Goal: Information Seeking & Learning: Learn about a topic

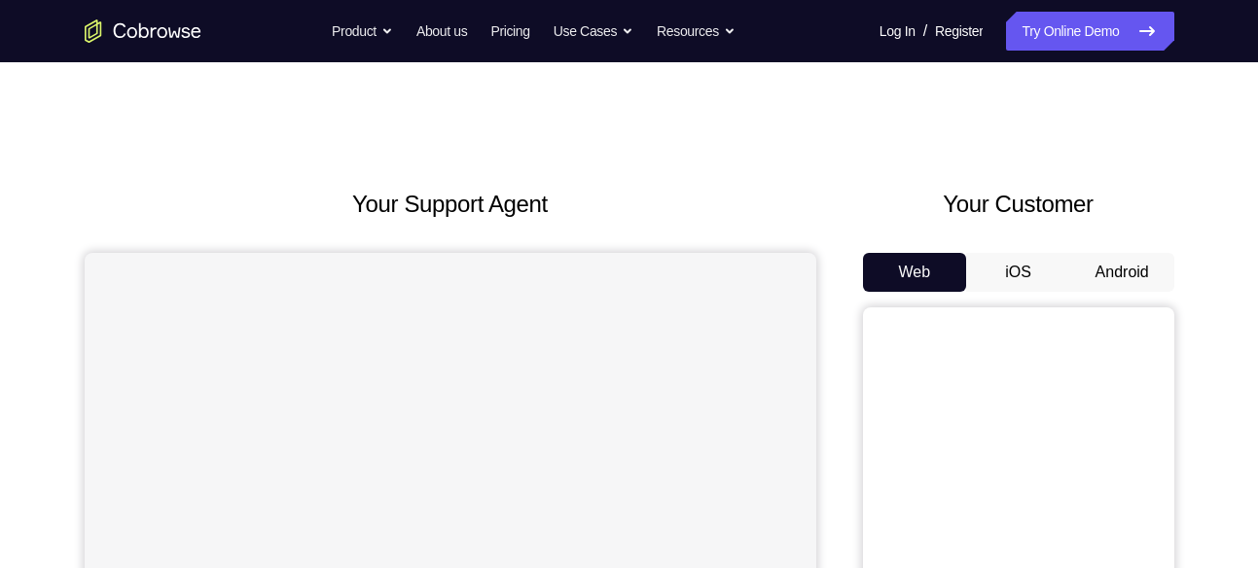
click at [1136, 263] on button "Android" at bounding box center [1123, 272] width 104 height 39
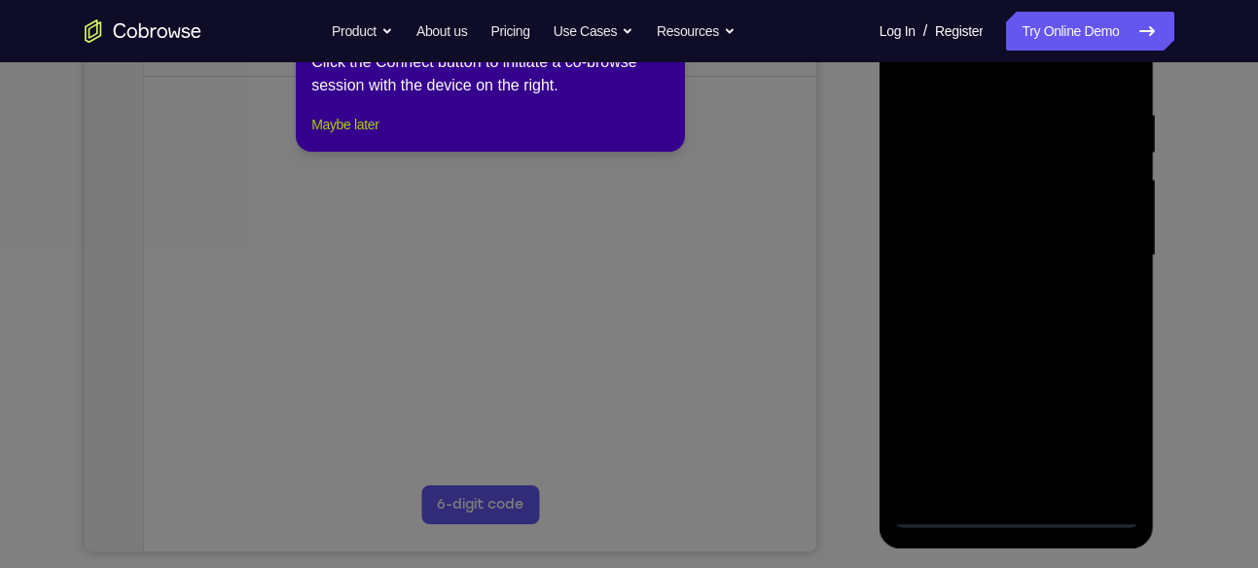
click at [371, 136] on button "Maybe later" at bounding box center [344, 124] width 67 height 23
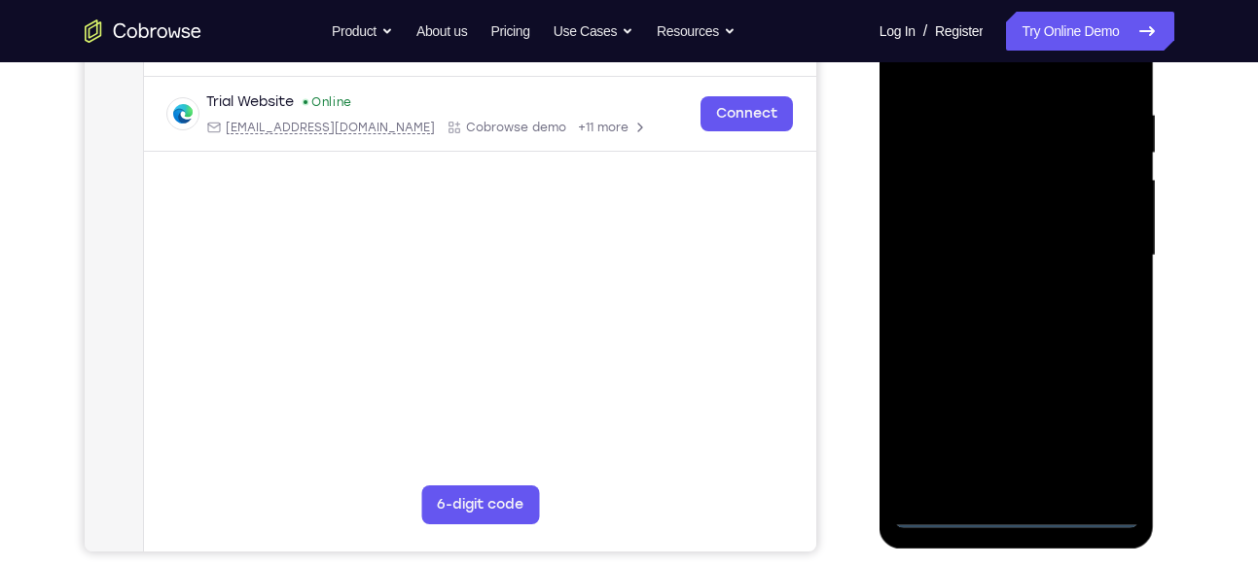
click at [1011, 514] on div at bounding box center [1016, 255] width 245 height 545
click at [1088, 433] on div at bounding box center [1016, 255] width 245 height 545
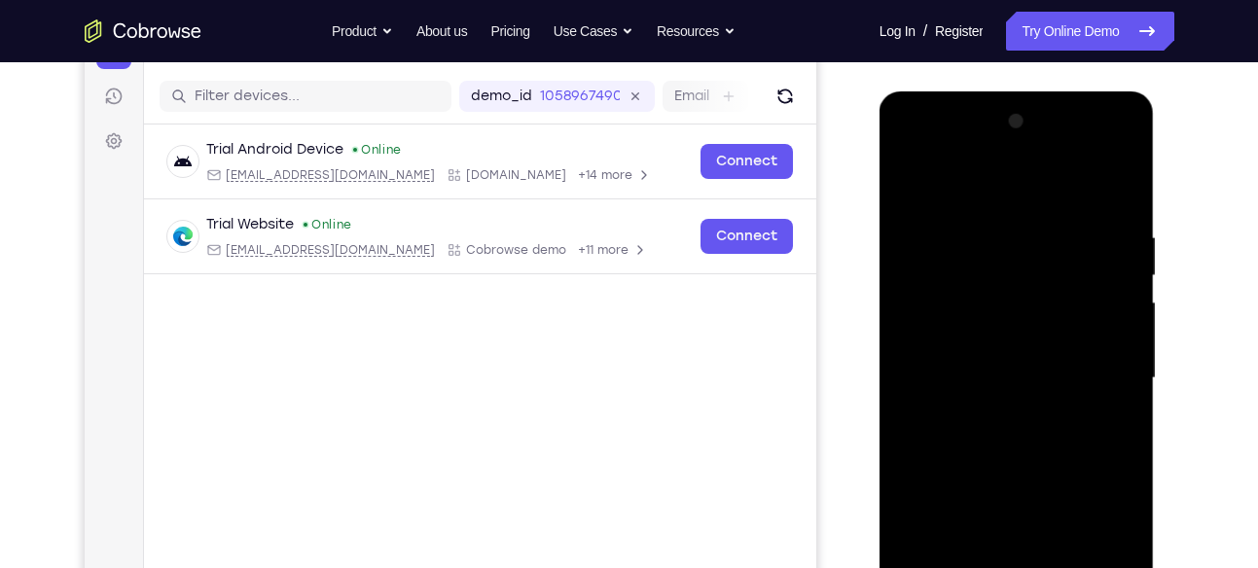
scroll to position [230, 0]
click at [910, 151] on div at bounding box center [1016, 379] width 245 height 545
click at [1096, 373] on div at bounding box center [1016, 379] width 245 height 545
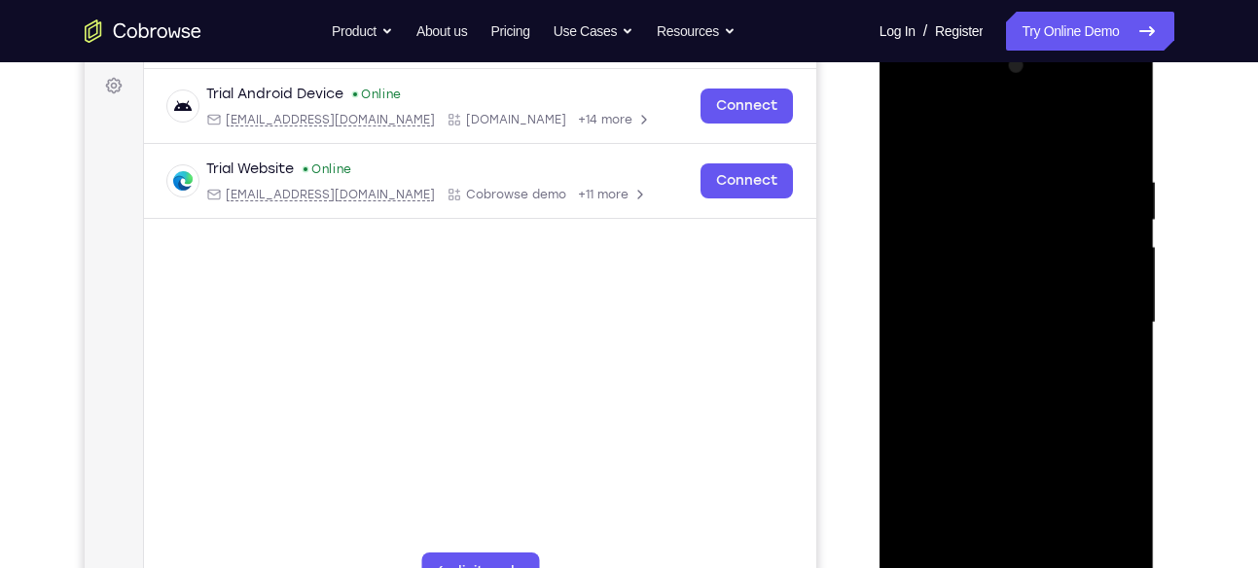
scroll to position [288, 0]
click at [992, 354] on div at bounding box center [1016, 321] width 245 height 545
click at [960, 303] on div at bounding box center [1016, 321] width 245 height 545
click at [978, 286] on div at bounding box center [1016, 321] width 245 height 545
click at [1111, 280] on div at bounding box center [1016, 321] width 245 height 545
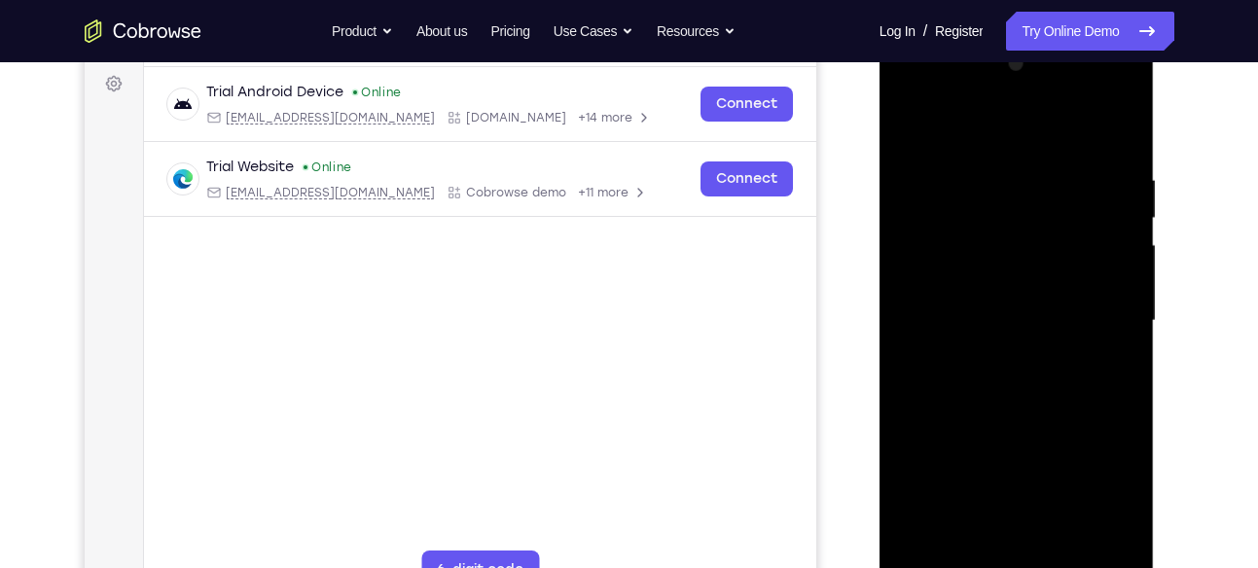
click at [935, 285] on div at bounding box center [1016, 321] width 245 height 545
click at [976, 320] on div at bounding box center [1016, 321] width 245 height 545
click at [1026, 381] on div at bounding box center [1016, 321] width 245 height 545
click at [988, 375] on div at bounding box center [1016, 321] width 245 height 545
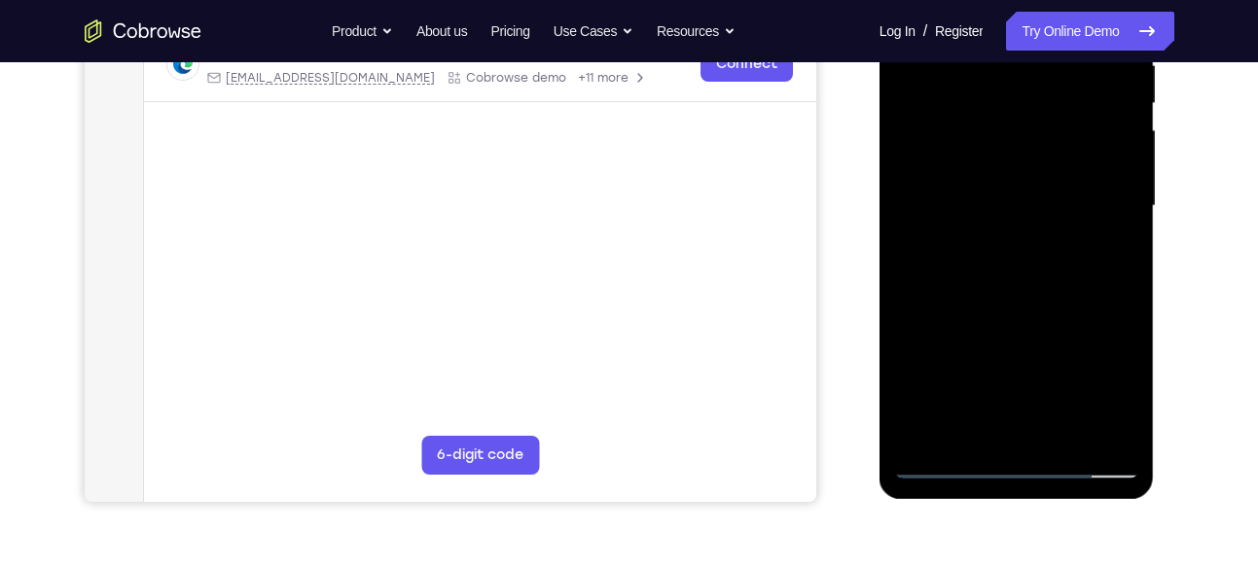
scroll to position [396, 0]
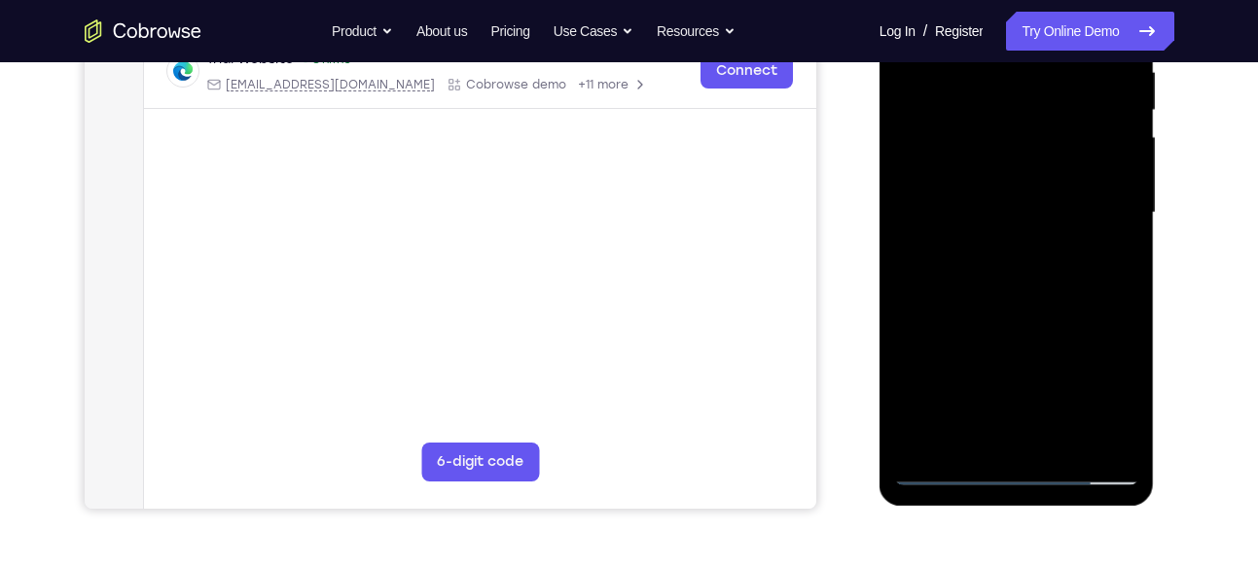
click at [1030, 303] on div at bounding box center [1016, 213] width 245 height 545
click at [1119, 439] on div at bounding box center [1016, 213] width 245 height 545
click at [1028, 323] on div at bounding box center [1016, 213] width 245 height 545
click at [1066, 443] on div at bounding box center [1016, 213] width 245 height 545
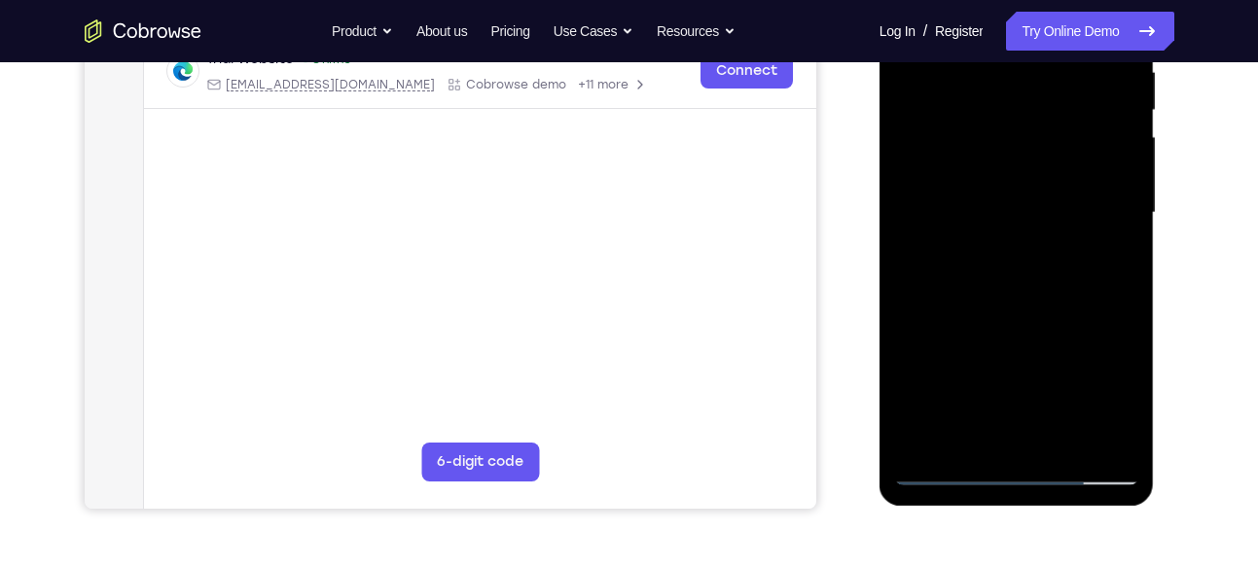
click at [1015, 316] on div at bounding box center [1016, 213] width 245 height 545
click at [1080, 245] on div at bounding box center [1016, 213] width 245 height 545
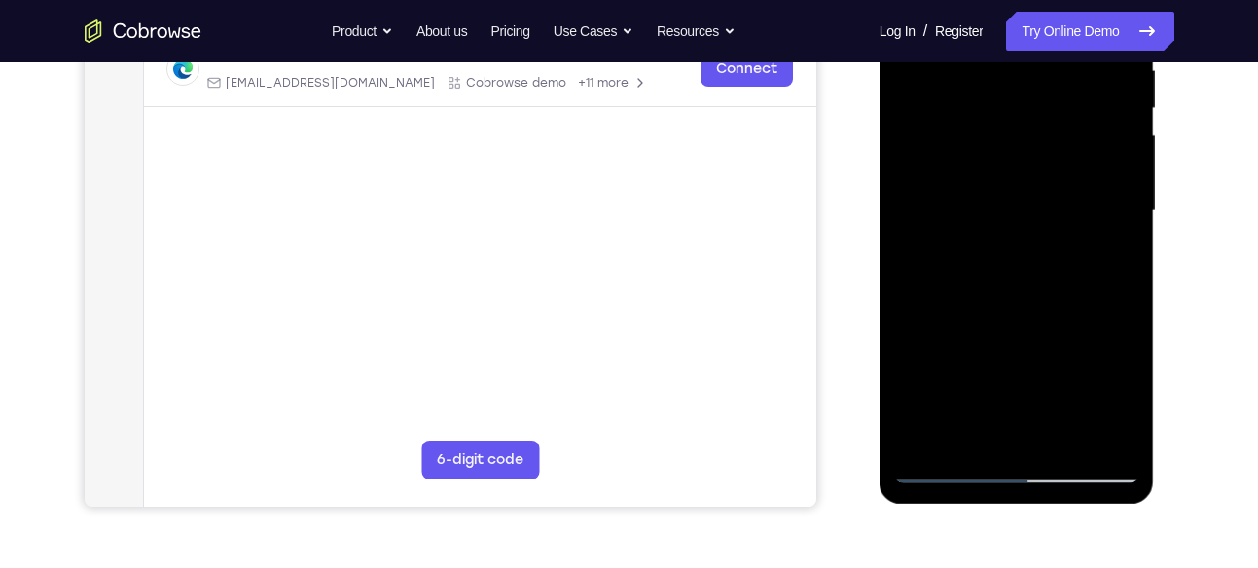
click at [1111, 255] on div at bounding box center [1016, 211] width 245 height 545
click at [1108, 255] on div at bounding box center [1016, 211] width 245 height 545
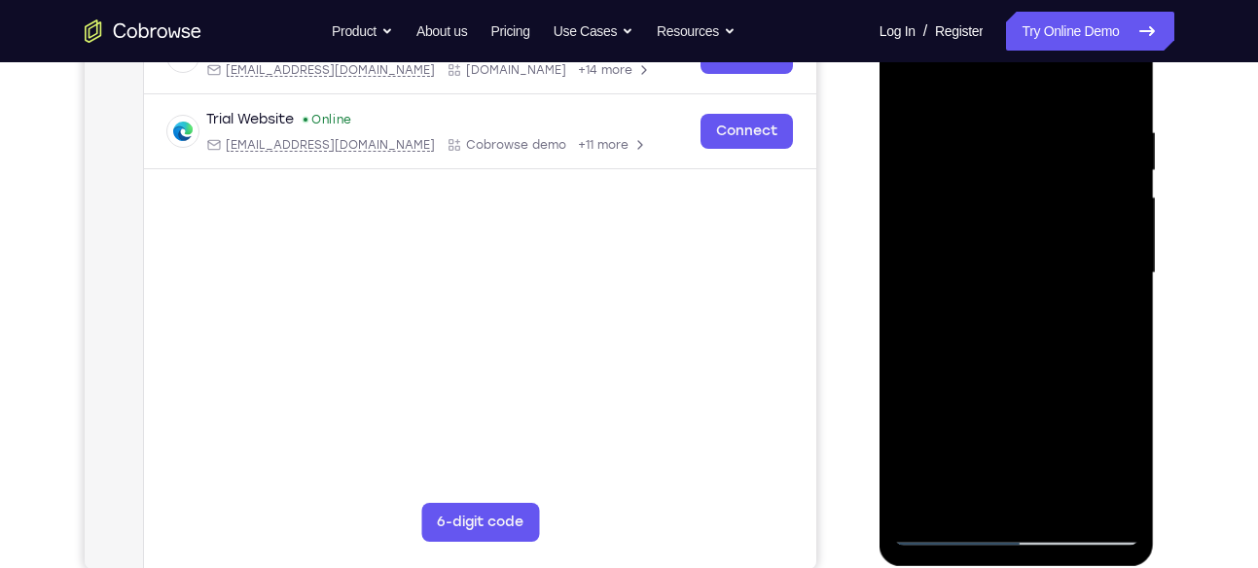
scroll to position [331, 0]
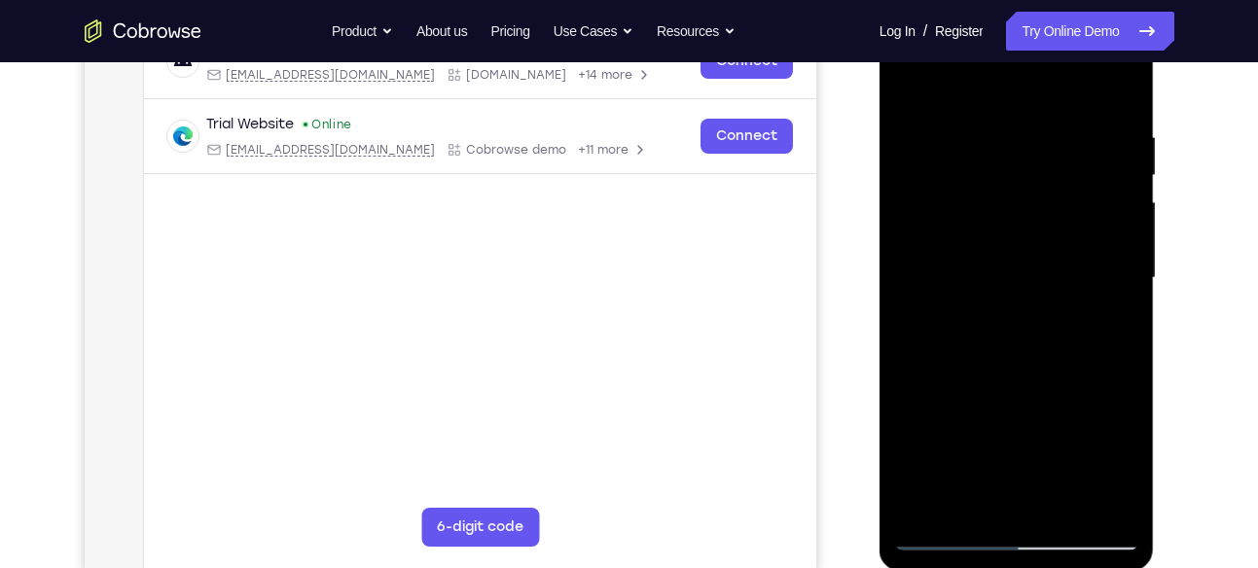
click at [908, 84] on div at bounding box center [1016, 278] width 245 height 545
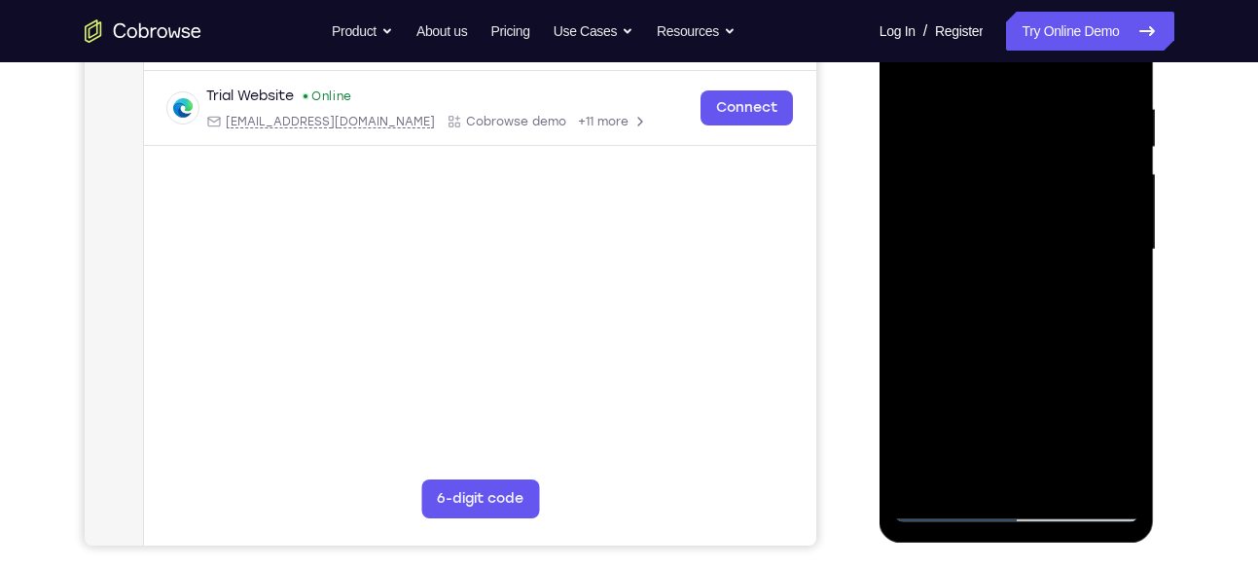
scroll to position [360, 0]
click at [1008, 284] on div at bounding box center [1016, 249] width 245 height 545
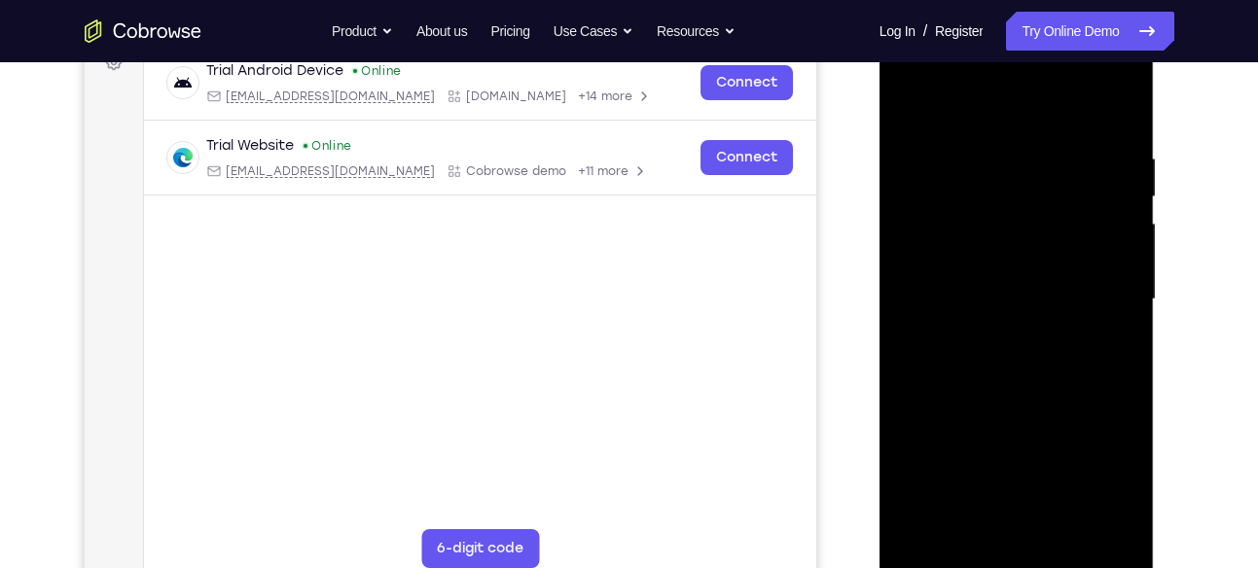
scroll to position [309, 0]
drag, startPoint x: 1091, startPoint y: 312, endPoint x: 1102, endPoint y: 181, distance: 131.8
click at [1102, 181] on div at bounding box center [1016, 300] width 245 height 545
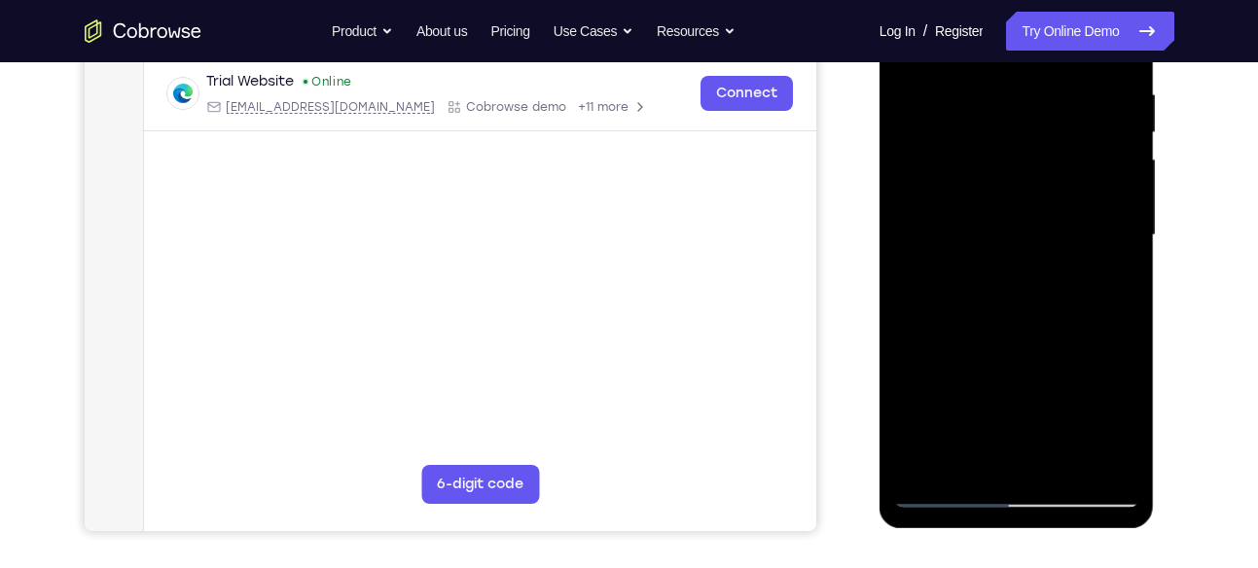
scroll to position [375, 0]
click at [987, 452] on div at bounding box center [1016, 234] width 245 height 545
click at [1106, 279] on div at bounding box center [1016, 234] width 245 height 545
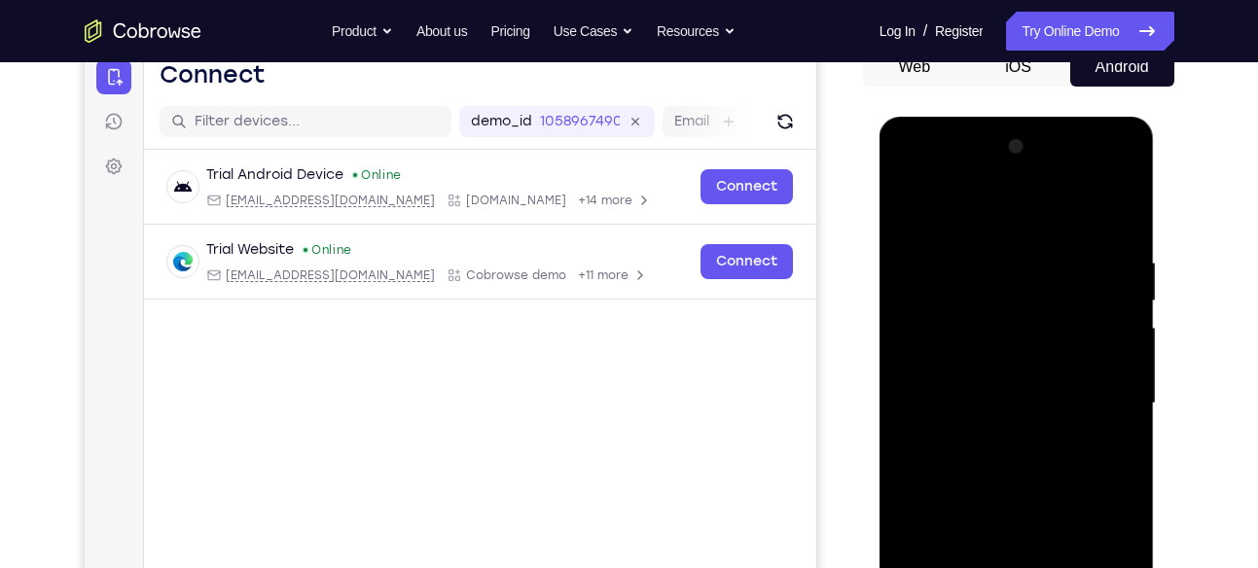
scroll to position [204, 0]
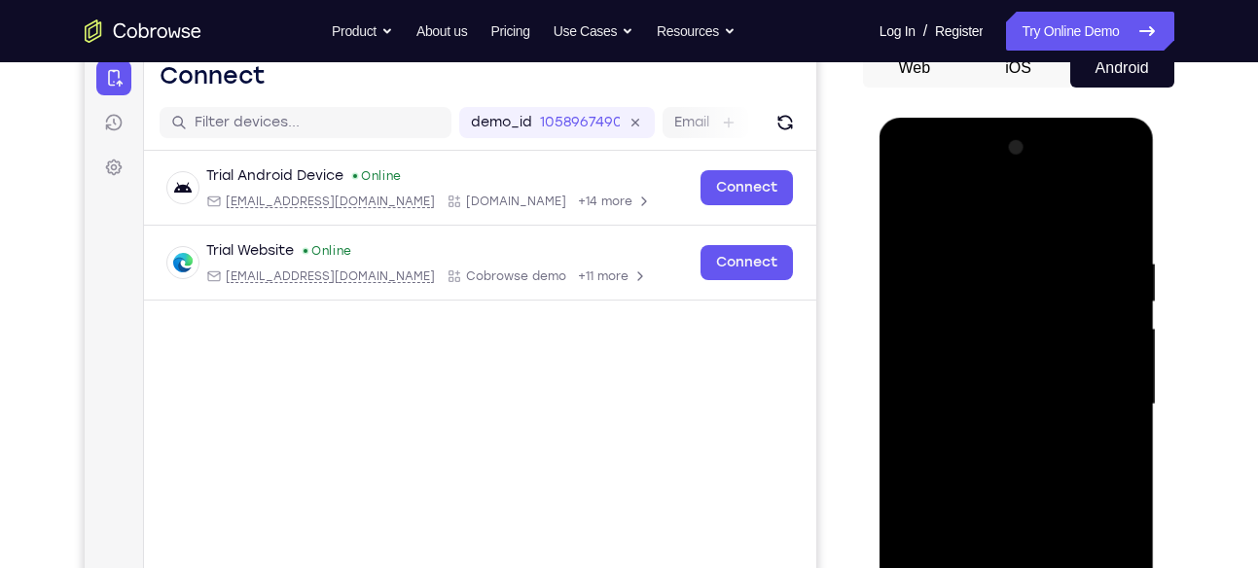
click at [912, 208] on div at bounding box center [1016, 404] width 245 height 545
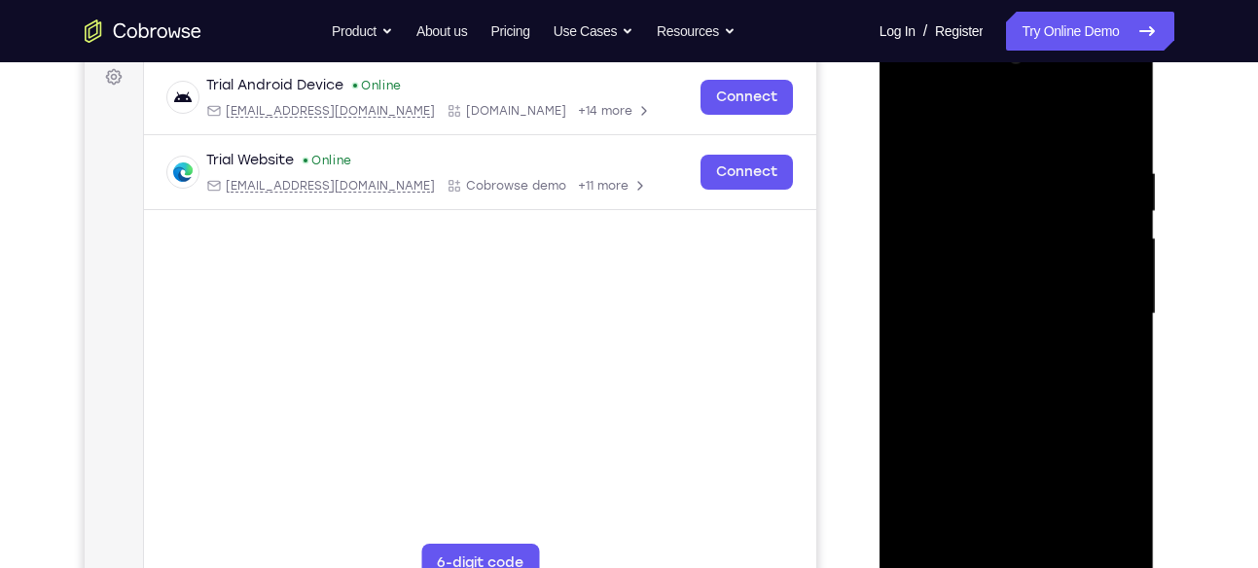
scroll to position [296, 0]
click at [1001, 385] on div at bounding box center [1016, 313] width 245 height 545
click at [1107, 358] on div at bounding box center [1016, 313] width 245 height 545
click at [909, 117] on div at bounding box center [1016, 313] width 245 height 545
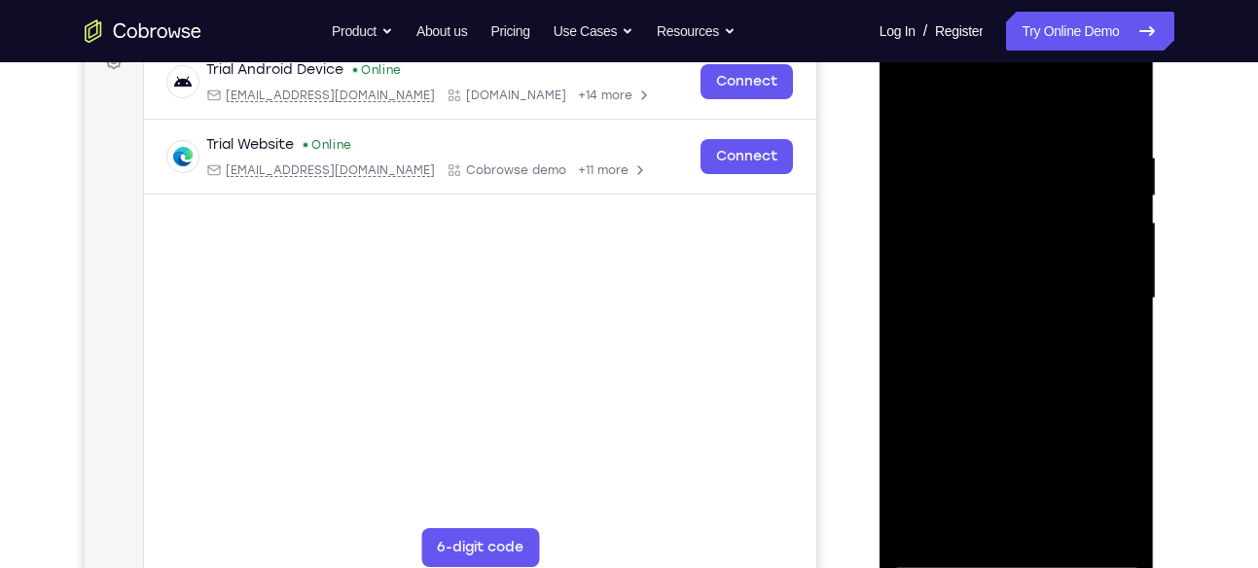
scroll to position [305, 0]
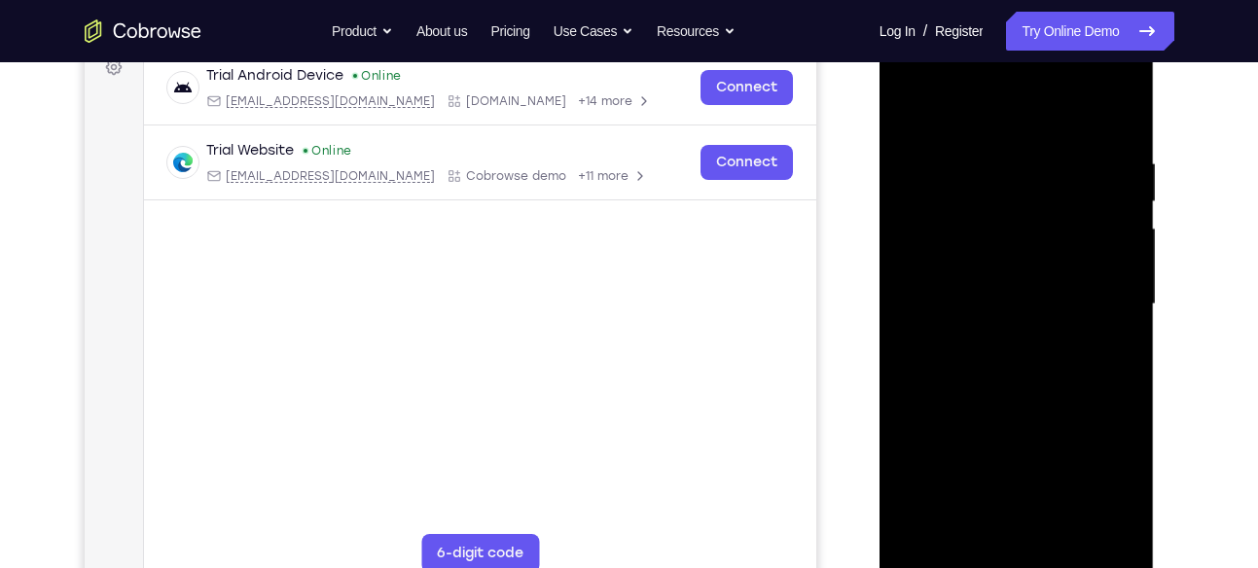
click at [913, 105] on div at bounding box center [1016, 304] width 245 height 545
click at [1121, 105] on div at bounding box center [1016, 304] width 245 height 545
click at [909, 100] on div at bounding box center [1016, 304] width 245 height 545
drag, startPoint x: 985, startPoint y: 334, endPoint x: 979, endPoint y: 131, distance: 202.5
click at [979, 131] on div at bounding box center [1016, 304] width 245 height 545
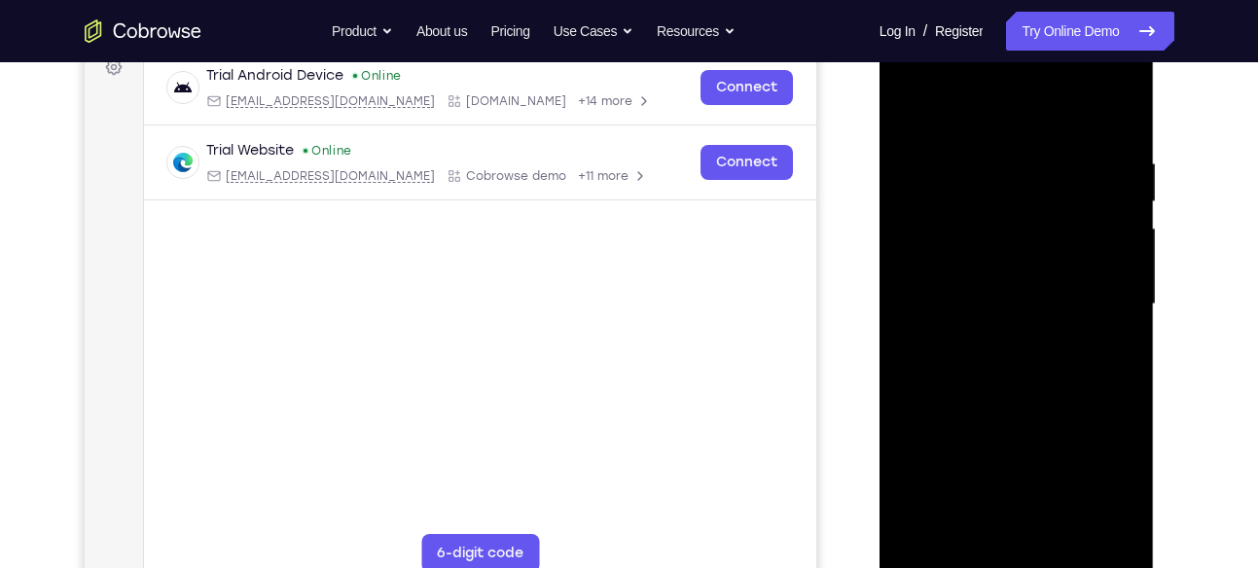
drag, startPoint x: 1027, startPoint y: 382, endPoint x: 1027, endPoint y: 191, distance: 191.7
click at [1027, 191] on div at bounding box center [1016, 304] width 245 height 545
drag, startPoint x: 1038, startPoint y: 431, endPoint x: 1043, endPoint y: 227, distance: 204.5
click at [1043, 227] on div at bounding box center [1016, 304] width 245 height 545
drag, startPoint x: 1016, startPoint y: 452, endPoint x: 1029, endPoint y: 147, distance: 304.9
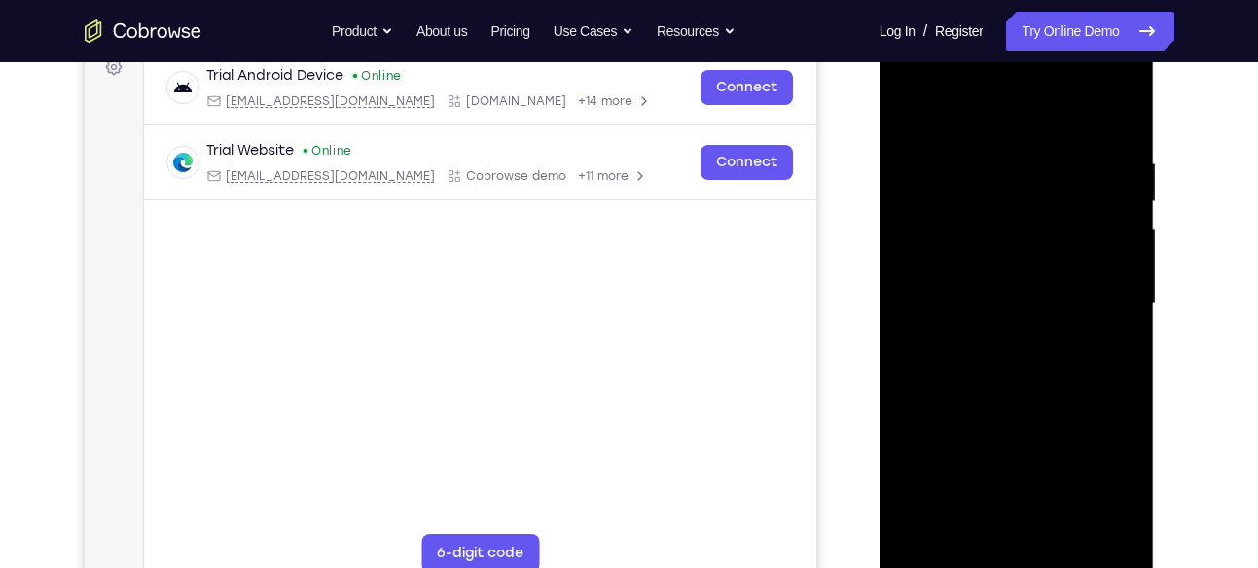
click at [1029, 147] on div at bounding box center [1016, 304] width 245 height 545
drag, startPoint x: 1026, startPoint y: 455, endPoint x: 1025, endPoint y: 159, distance: 296.9
click at [1025, 159] on div at bounding box center [1016, 304] width 245 height 545
drag, startPoint x: 1022, startPoint y: 375, endPoint x: 1026, endPoint y: 123, distance: 252.1
click at [1026, 123] on div at bounding box center [1016, 304] width 245 height 545
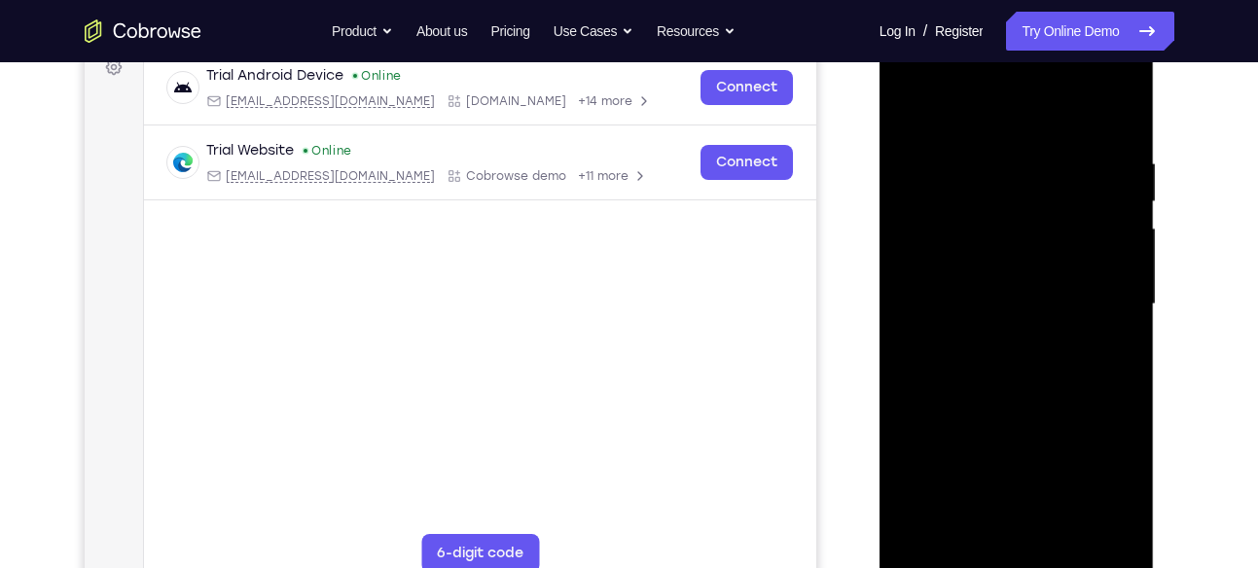
drag, startPoint x: 1037, startPoint y: 351, endPoint x: 1034, endPoint y: 124, distance: 227.8
click at [1034, 124] on div at bounding box center [1016, 304] width 245 height 545
drag, startPoint x: 1053, startPoint y: 415, endPoint x: 1028, endPoint y: 248, distance: 168.3
click at [1028, 248] on div at bounding box center [1016, 304] width 245 height 545
drag, startPoint x: 1037, startPoint y: 322, endPoint x: 1037, endPoint y: 158, distance: 164.5
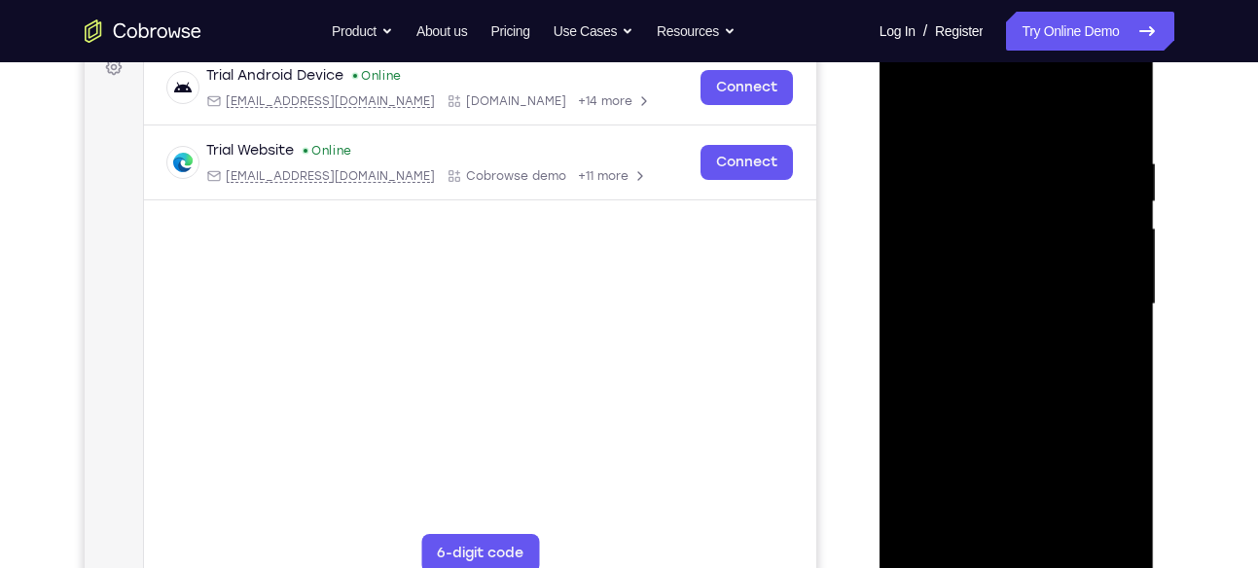
click at [1037, 158] on div at bounding box center [1016, 304] width 245 height 545
drag, startPoint x: 1044, startPoint y: 375, endPoint x: 1064, endPoint y: 38, distance: 337.3
click at [1064, 38] on div at bounding box center [1016, 304] width 245 height 545
click at [1055, 357] on div at bounding box center [1016, 304] width 245 height 545
drag, startPoint x: 1055, startPoint y: 357, endPoint x: 1073, endPoint y: 88, distance: 270.2
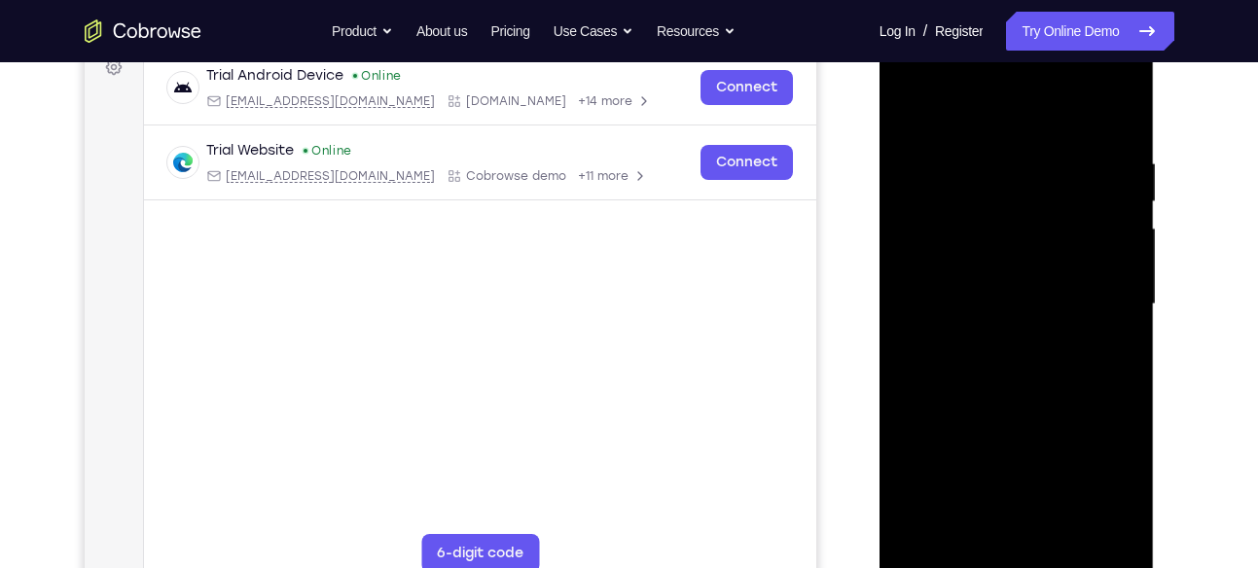
click at [1073, 88] on div at bounding box center [1016, 304] width 245 height 545
drag, startPoint x: 1040, startPoint y: 393, endPoint x: 1040, endPoint y: 292, distance: 101.2
click at [1040, 292] on div at bounding box center [1016, 304] width 245 height 545
drag, startPoint x: 1041, startPoint y: 393, endPoint x: 1042, endPoint y: 269, distance: 124.6
click at [1042, 269] on div at bounding box center [1016, 304] width 245 height 545
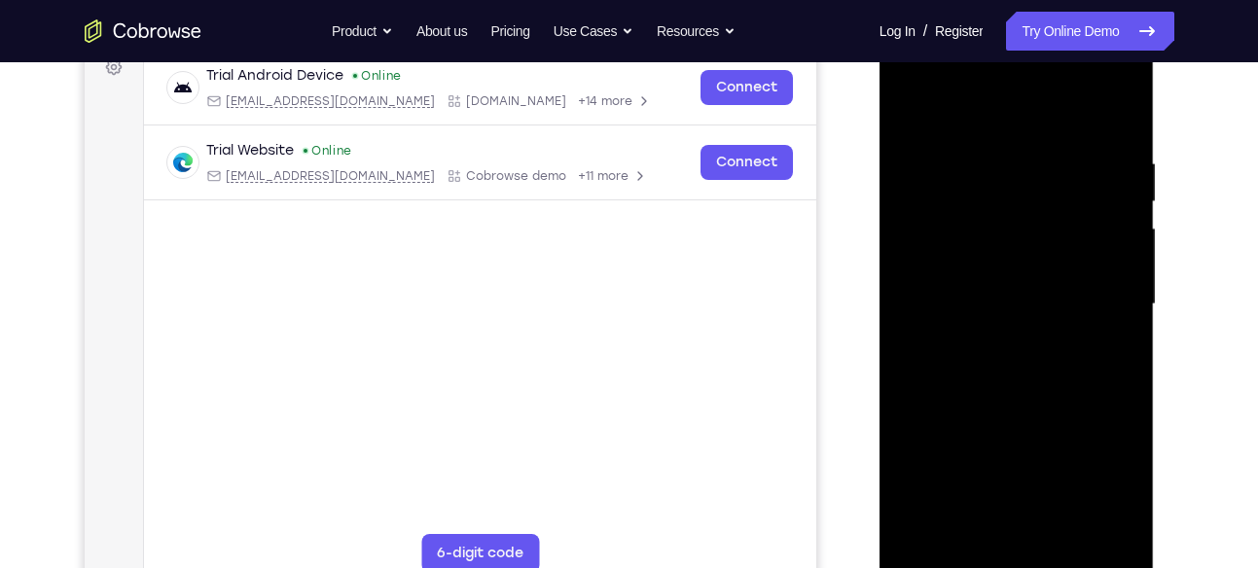
drag, startPoint x: 1054, startPoint y: 394, endPoint x: 1058, endPoint y: 165, distance: 228.8
click at [1058, 165] on div at bounding box center [1016, 304] width 245 height 545
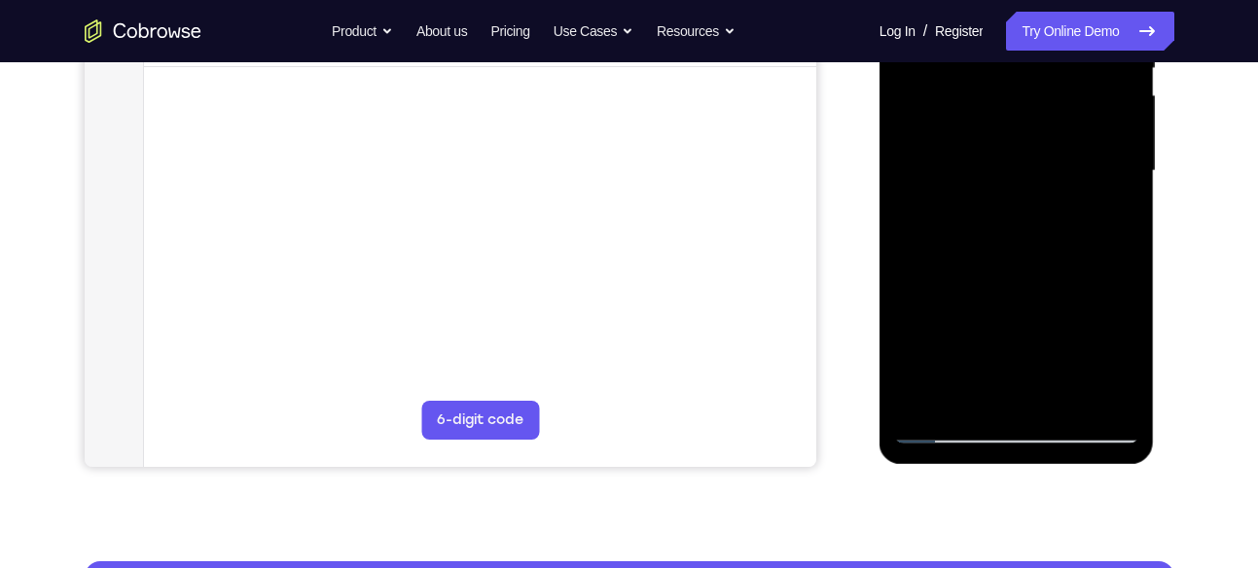
scroll to position [442, 0]
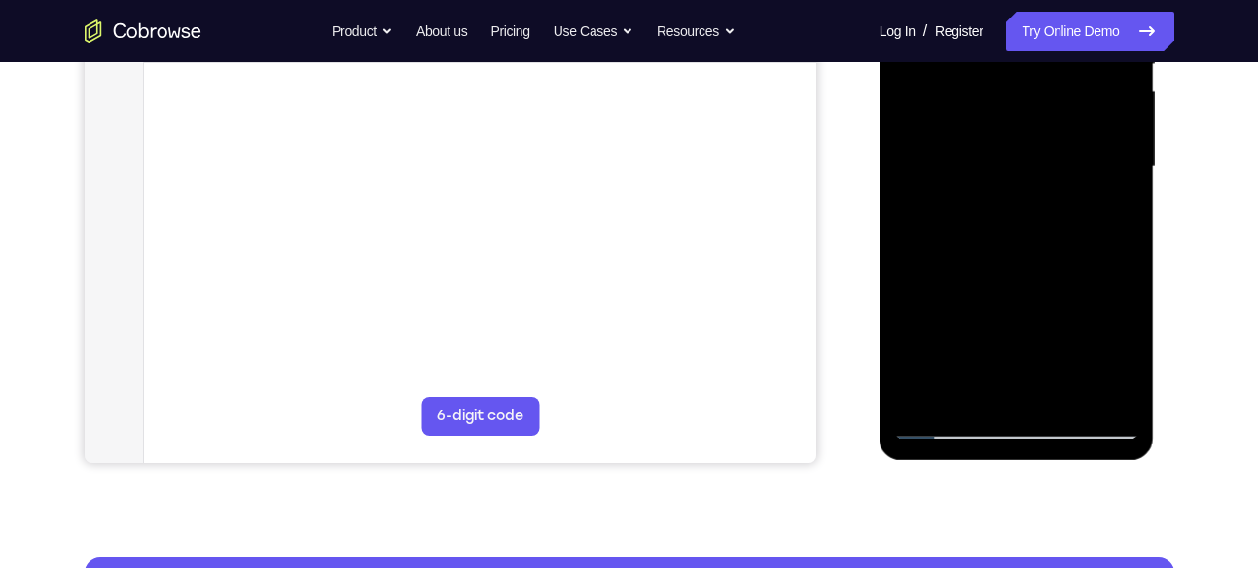
click at [1027, 292] on div at bounding box center [1016, 167] width 245 height 545
drag, startPoint x: 1027, startPoint y: 292, endPoint x: 1007, endPoint y: 142, distance: 151.1
click at [1007, 142] on div at bounding box center [1016, 167] width 245 height 545
drag, startPoint x: 1016, startPoint y: 334, endPoint x: 1013, endPoint y: 179, distance: 154.8
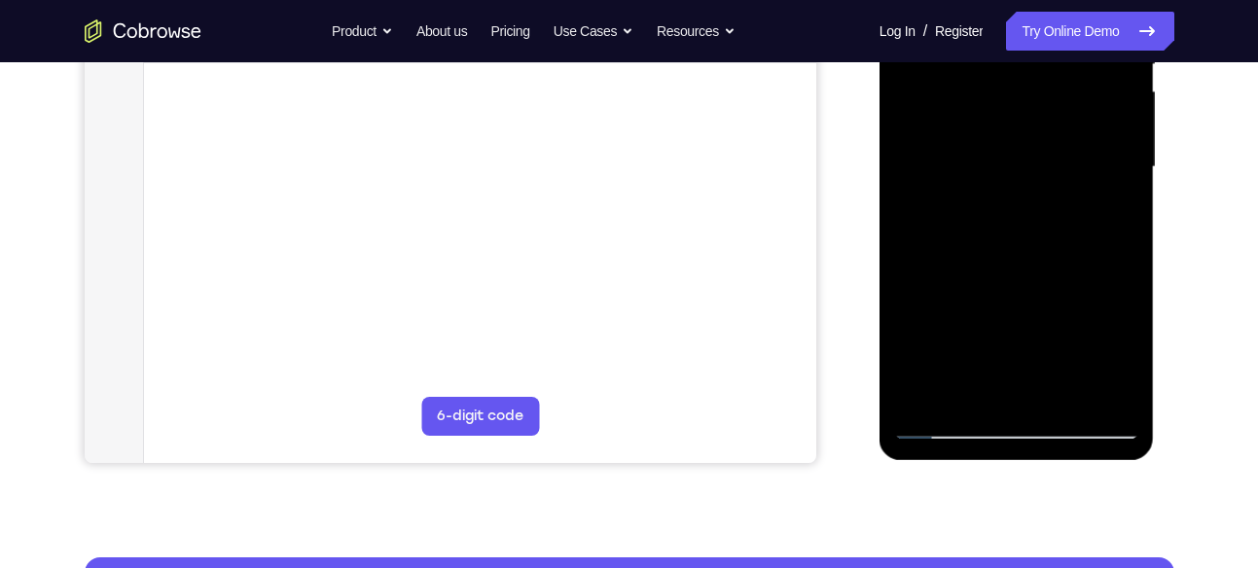
click at [1013, 179] on div at bounding box center [1016, 167] width 245 height 545
drag, startPoint x: 1023, startPoint y: 326, endPoint x: 1011, endPoint y: 146, distance: 180.4
click at [1011, 146] on div at bounding box center [1016, 167] width 245 height 545
drag, startPoint x: 1003, startPoint y: 313, endPoint x: 1013, endPoint y: 91, distance: 222.1
click at [1013, 91] on div at bounding box center [1016, 167] width 245 height 545
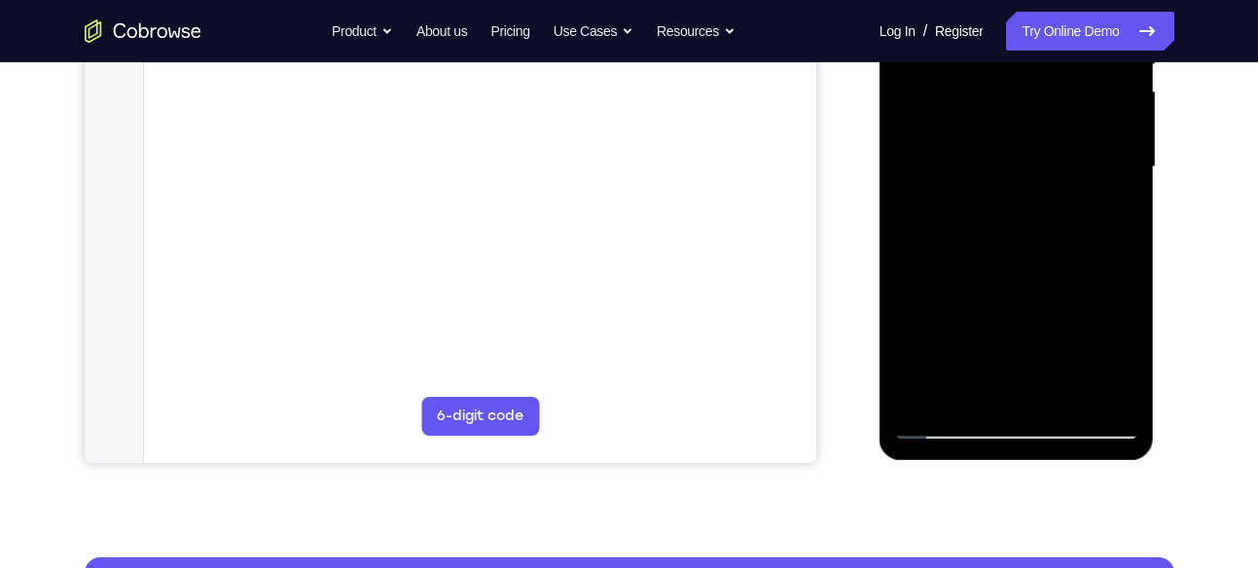
drag, startPoint x: 1041, startPoint y: 327, endPoint x: 1054, endPoint y: 121, distance: 206.7
click at [1054, 121] on div at bounding box center [1016, 167] width 245 height 545
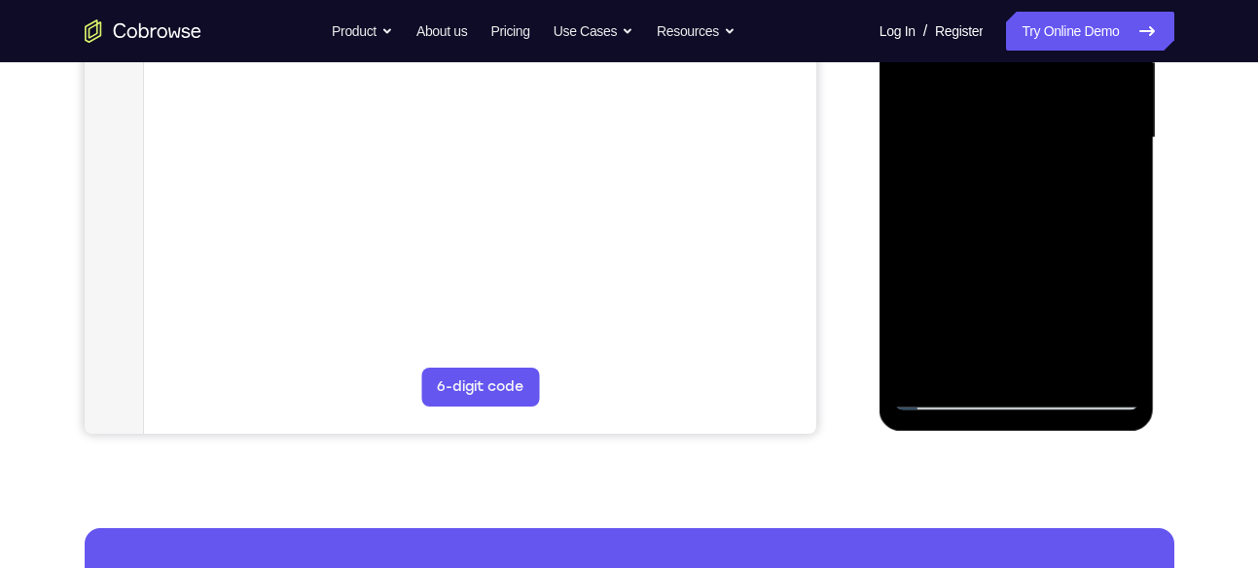
drag, startPoint x: 1053, startPoint y: 212, endPoint x: 1050, endPoint y: 126, distance: 86.7
click at [1050, 126] on div at bounding box center [1016, 138] width 245 height 545
drag, startPoint x: 1069, startPoint y: 232, endPoint x: 1073, endPoint y: 194, distance: 38.2
click at [1073, 194] on div at bounding box center [1016, 138] width 245 height 545
drag, startPoint x: 1049, startPoint y: 285, endPoint x: 1034, endPoint y: 195, distance: 91.8
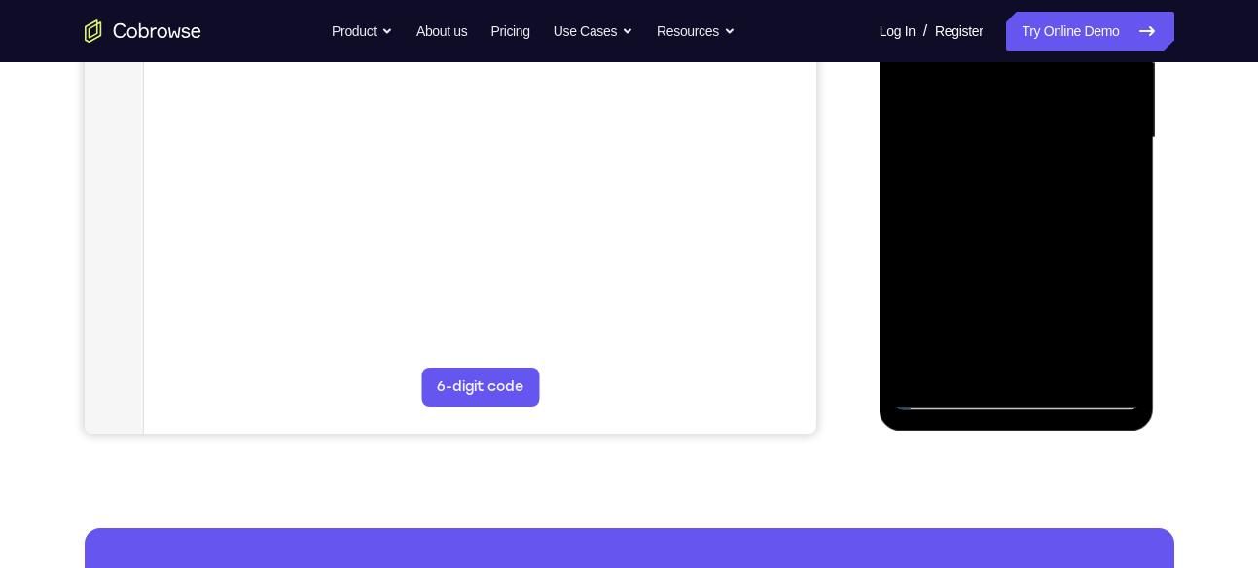
click at [1034, 195] on div at bounding box center [1016, 138] width 245 height 545
drag, startPoint x: 1032, startPoint y: 212, endPoint x: 1017, endPoint y: 92, distance: 120.6
click at [1017, 92] on div at bounding box center [1016, 138] width 245 height 545
drag, startPoint x: 1041, startPoint y: 236, endPoint x: 1017, endPoint y: 505, distance: 270.7
click at [1017, 435] on html "Online web based iOS Simulators and Android Emulators. Run iPhone, iPad, Mobile…" at bounding box center [1018, 143] width 277 height 584
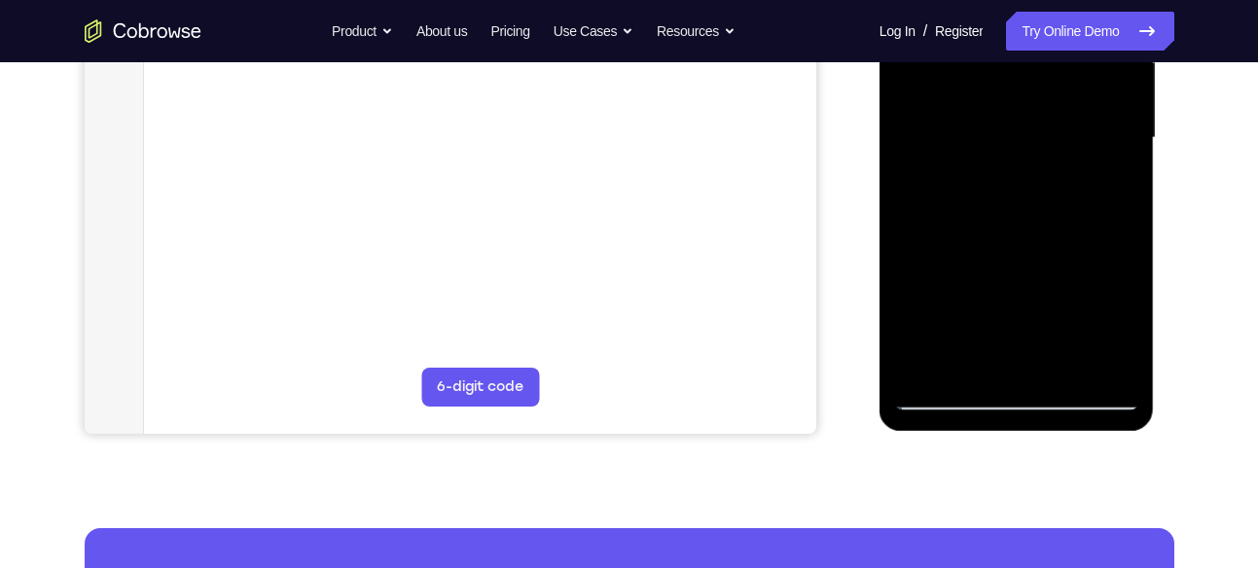
drag, startPoint x: 1010, startPoint y: 222, endPoint x: 1010, endPoint y: 88, distance: 134.3
click at [1010, 88] on div at bounding box center [1016, 138] width 245 height 545
click at [1024, 201] on div at bounding box center [1016, 138] width 245 height 545
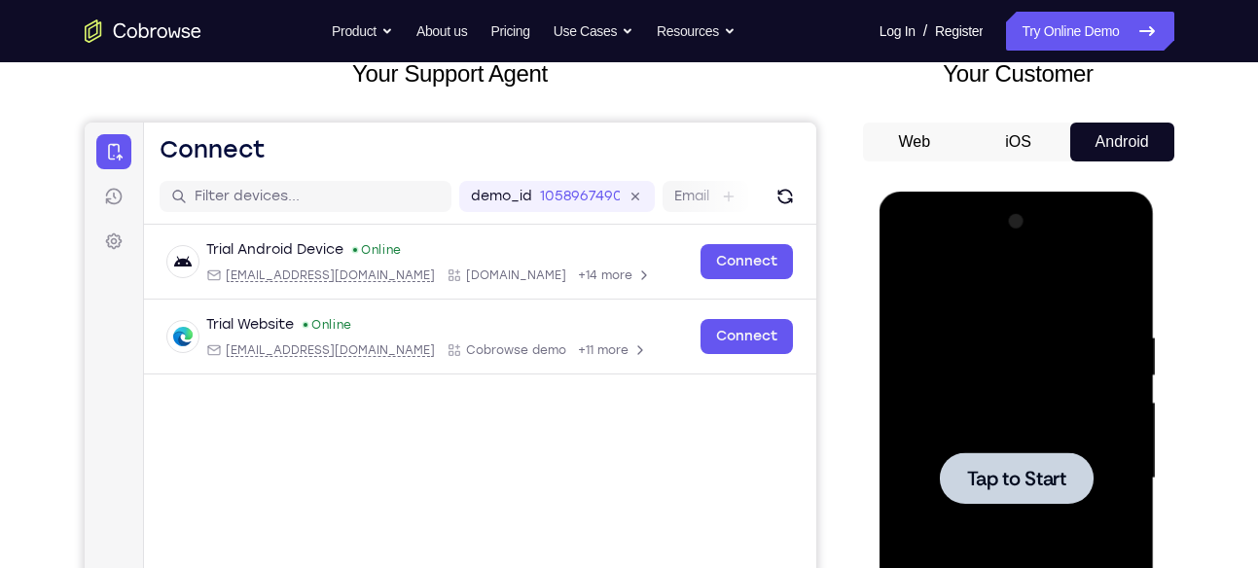
scroll to position [0, 0]
